Goal: Task Accomplishment & Management: Use online tool/utility

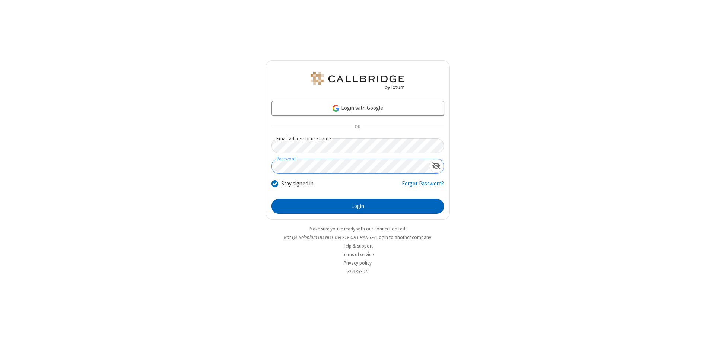
click at [358, 206] on button "Login" at bounding box center [358, 206] width 172 height 15
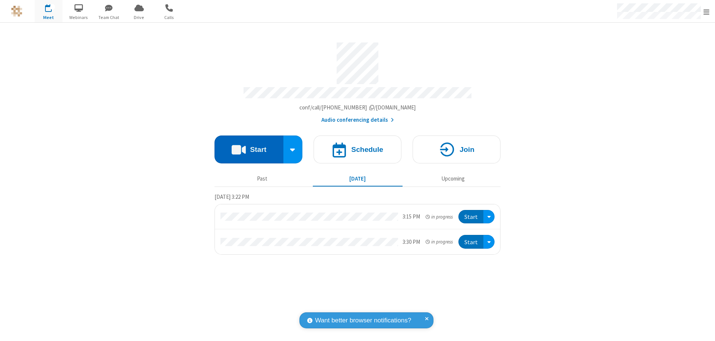
click at [249, 146] on button "Start" at bounding box center [249, 150] width 69 height 28
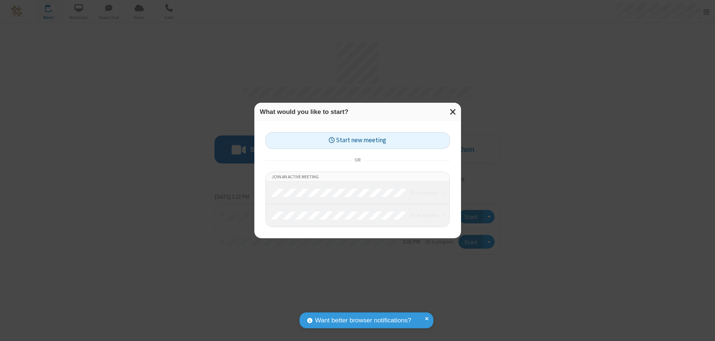
click at [358, 140] on button "Start new meeting" at bounding box center [358, 140] width 184 height 17
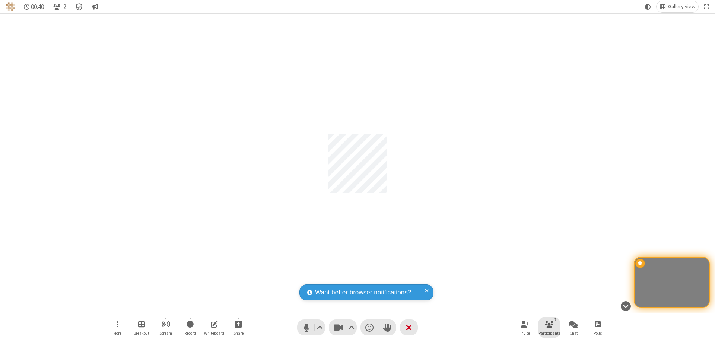
click at [549, 333] on span "Participants" at bounding box center [550, 333] width 22 height 4
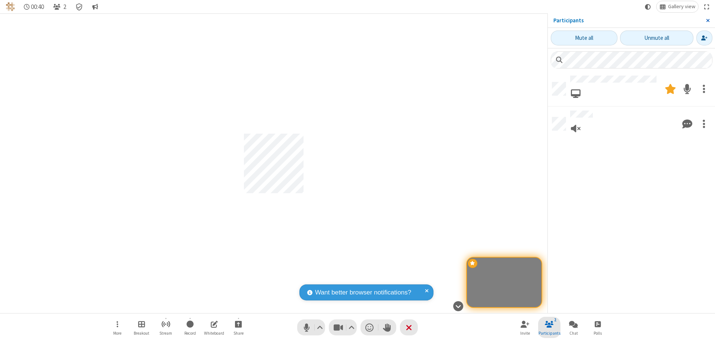
click at [708, 20] on span "Close sidebar" at bounding box center [708, 21] width 4 height 6
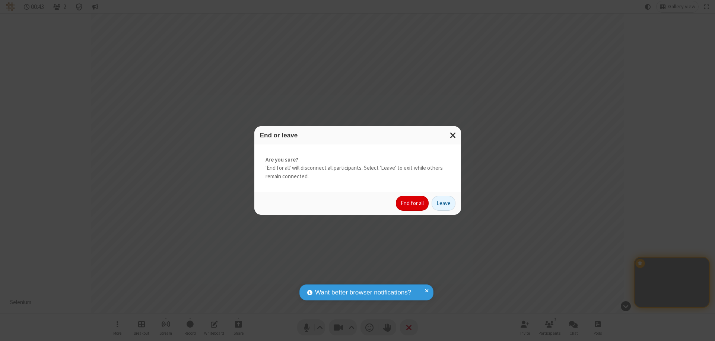
click at [413, 203] on button "End for all" at bounding box center [412, 203] width 33 height 15
